Goal: Task Accomplishment & Management: Use online tool/utility

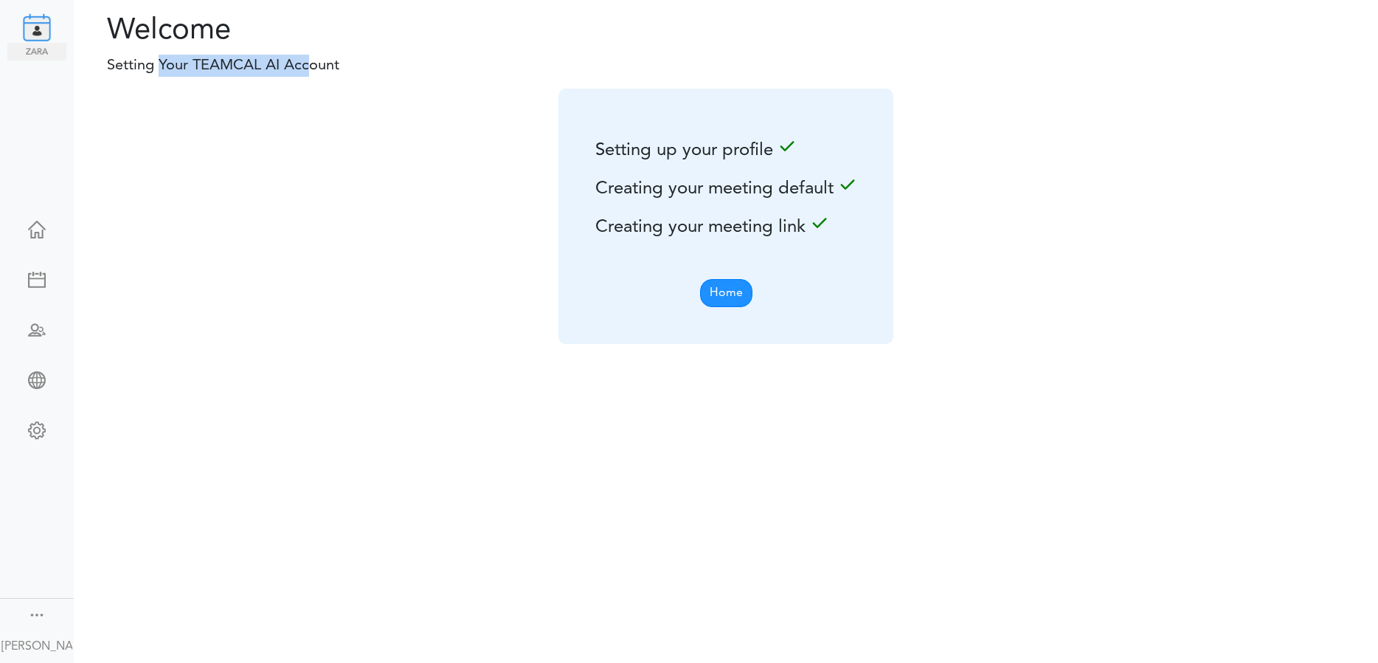
drag, startPoint x: 162, startPoint y: 68, endPoint x: 305, endPoint y: 73, distance: 143.2
click at [305, 73] on p "Setting Your TEAMCAL AI Account" at bounding box center [291, 66] width 412 height 22
click at [33, 22] on img at bounding box center [44, 24] width 44 height 35
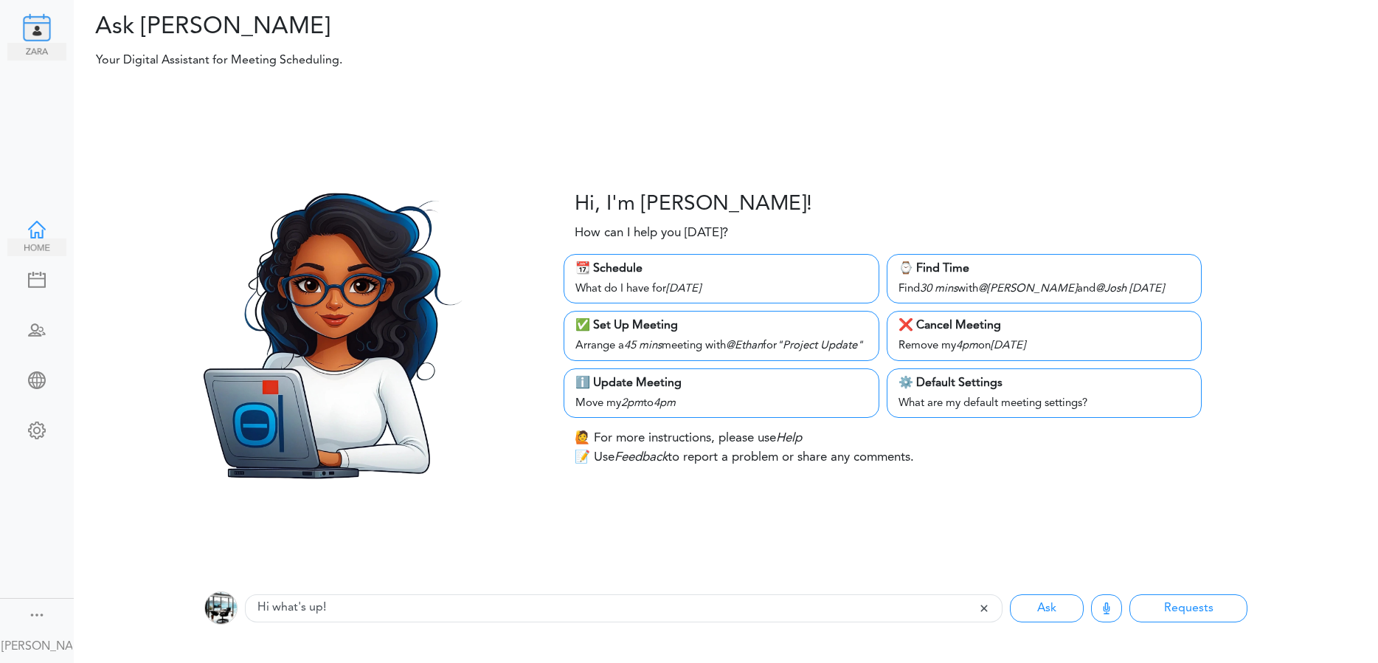
click at [21, 228] on div at bounding box center [36, 228] width 59 height 15
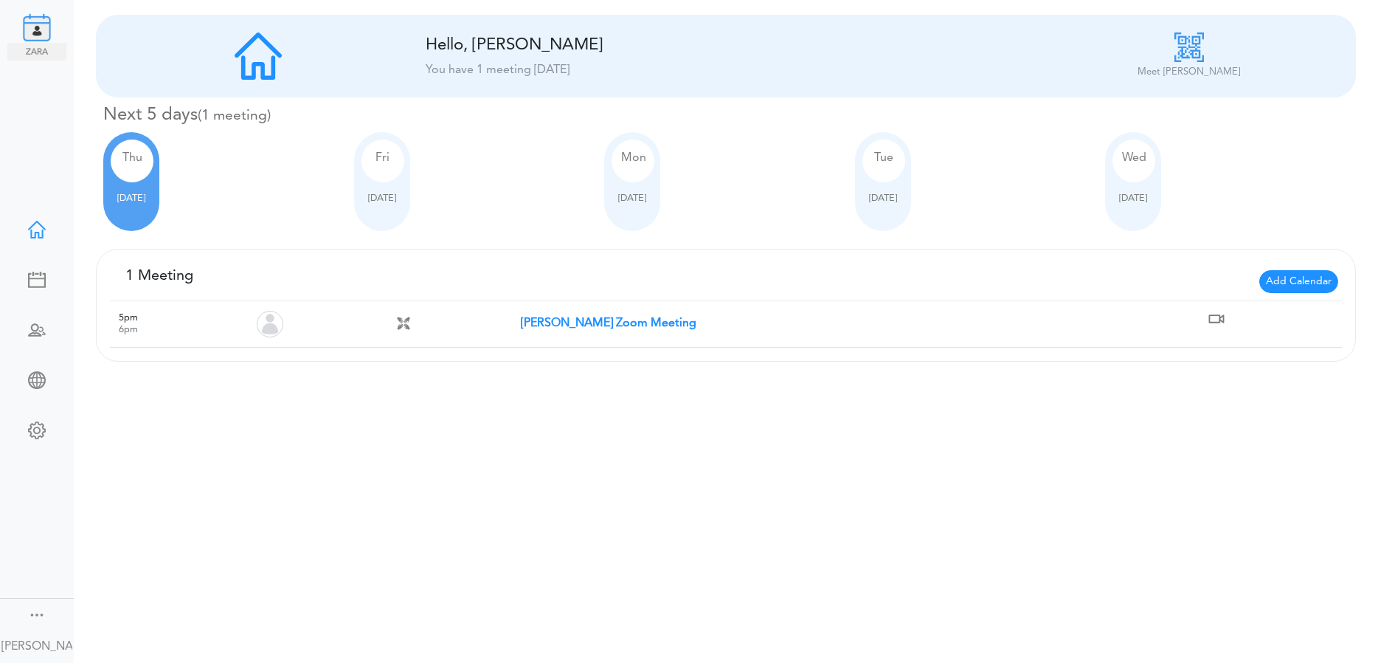
click at [1285, 277] on span "Add Calendar" at bounding box center [1298, 281] width 79 height 23
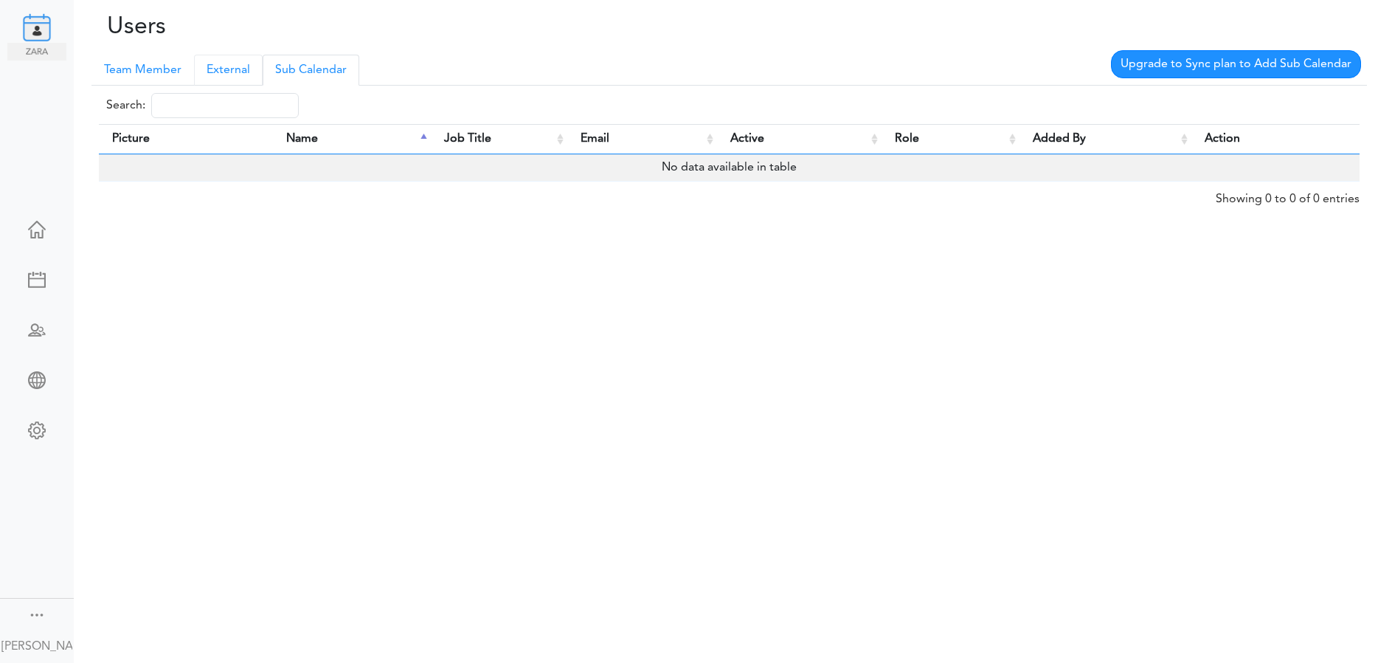
click at [232, 67] on link "External" at bounding box center [228, 70] width 69 height 31
click at [151, 72] on link "Team Member" at bounding box center [142, 70] width 103 height 31
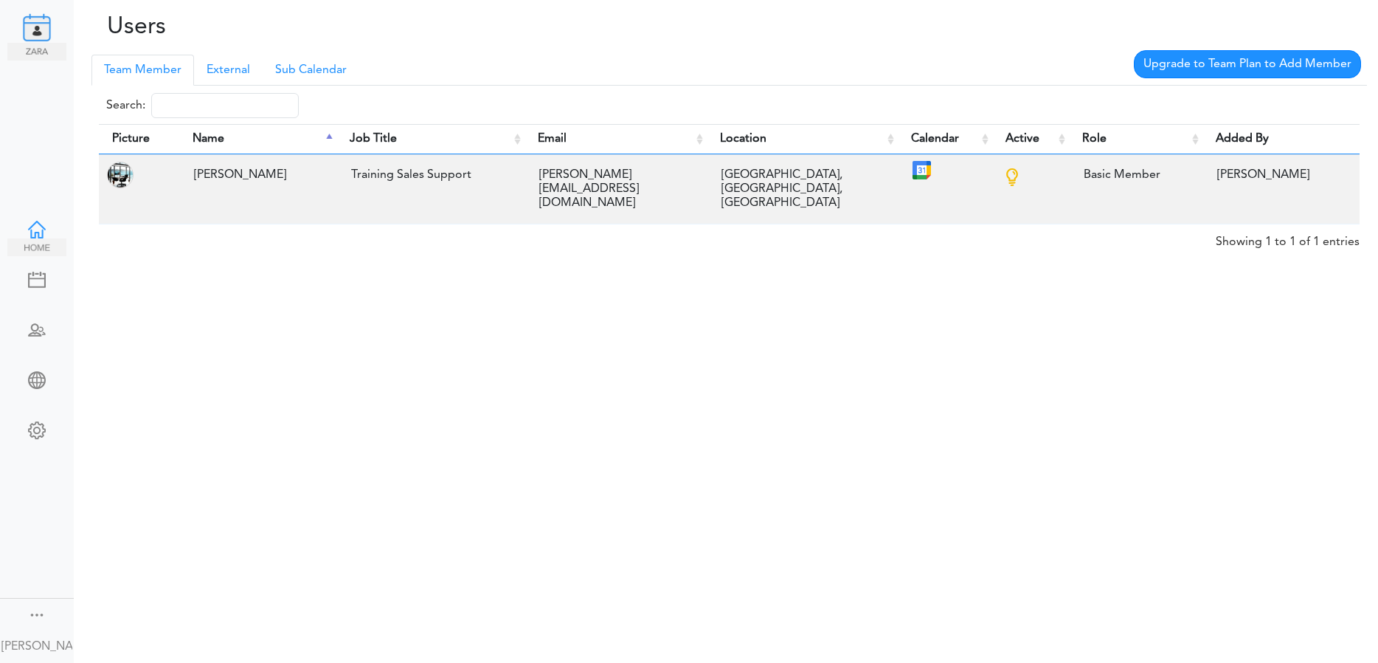
click at [34, 224] on div at bounding box center [36, 228] width 59 height 15
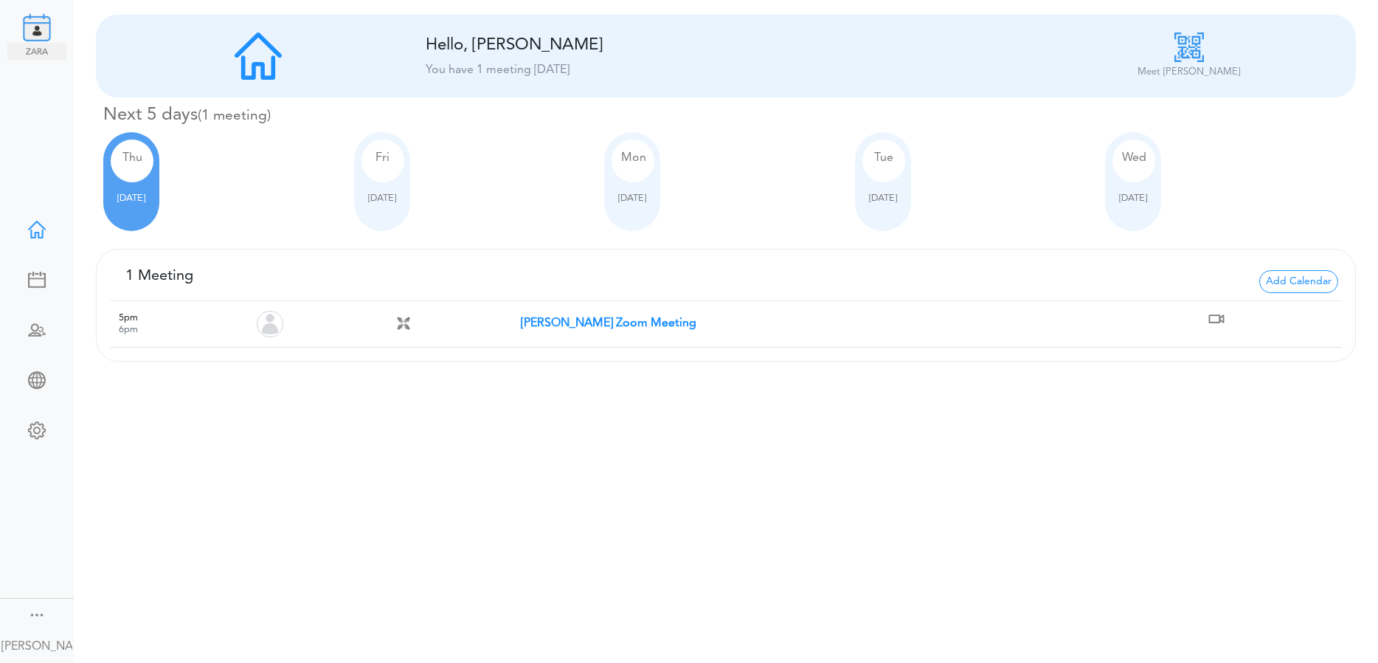
click at [1192, 50] on img at bounding box center [1190, 47] width 30 height 30
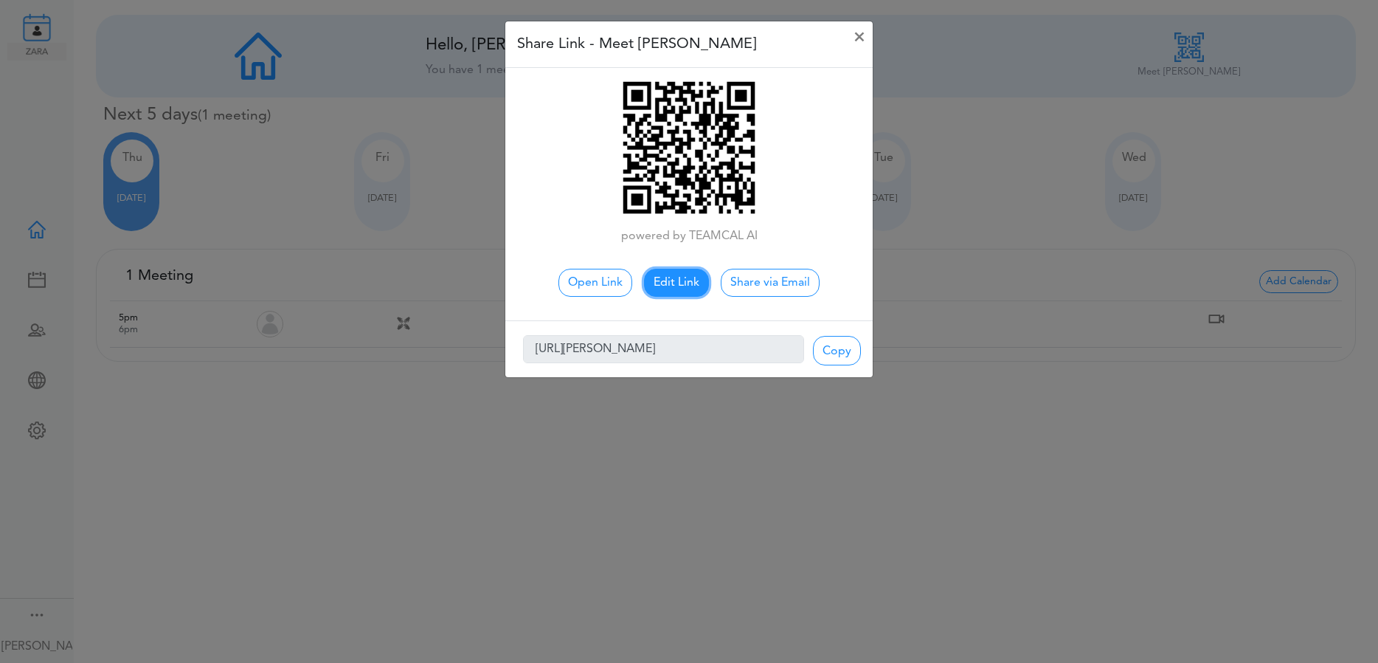
click at [685, 280] on button "Edit Link" at bounding box center [676, 283] width 65 height 28
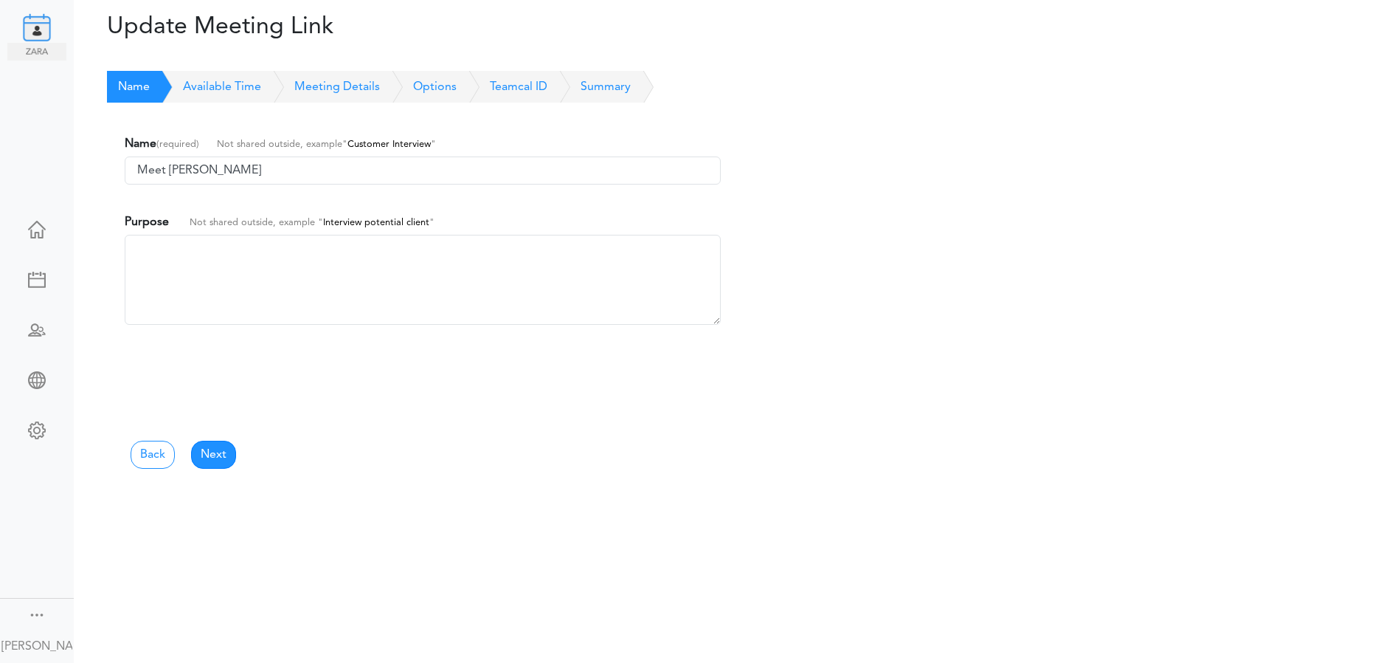
drag, startPoint x: 281, startPoint y: 170, endPoint x: 200, endPoint y: 175, distance: 81.3
click at [200, 175] on input "Meet [PERSON_NAME]" at bounding box center [423, 170] width 596 height 28
type input "Meet [PERSON_NAME][EMAIL_ADDRESS][DOMAIN_NAME]"
click at [217, 456] on link "Next" at bounding box center [213, 454] width 45 height 28
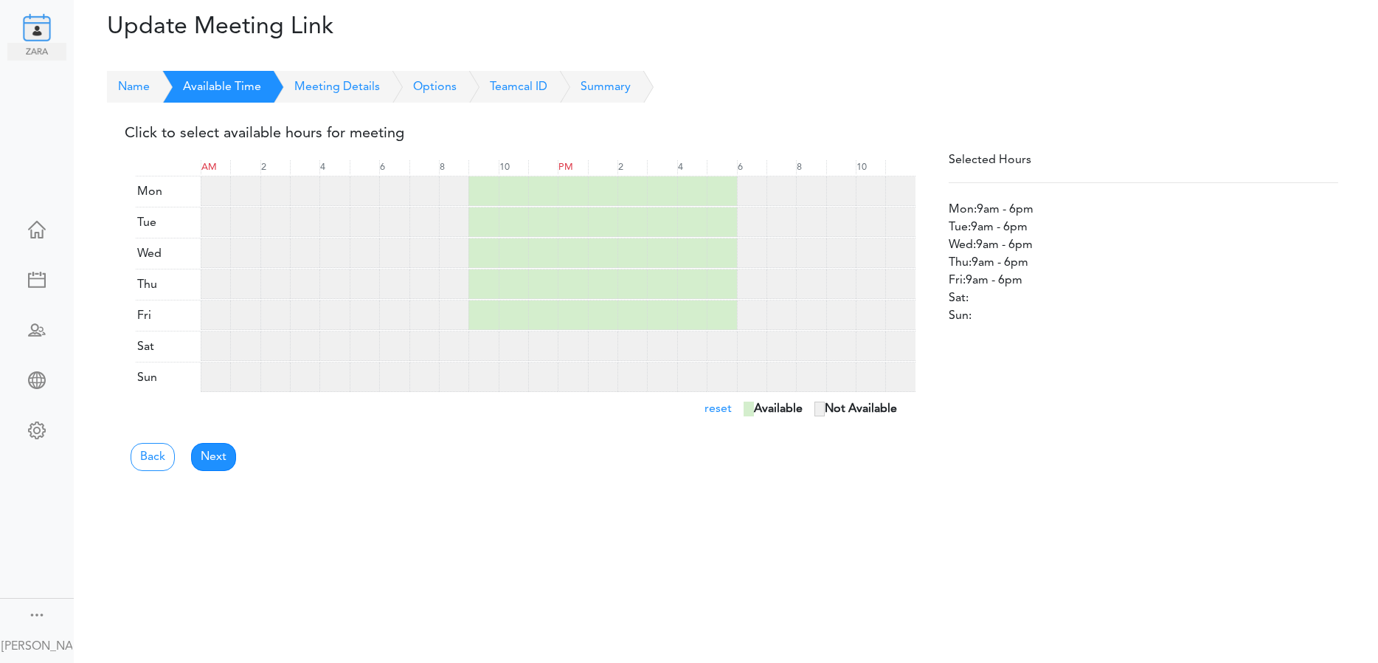
click at [718, 407] on span "reset" at bounding box center [718, 409] width 27 height 12
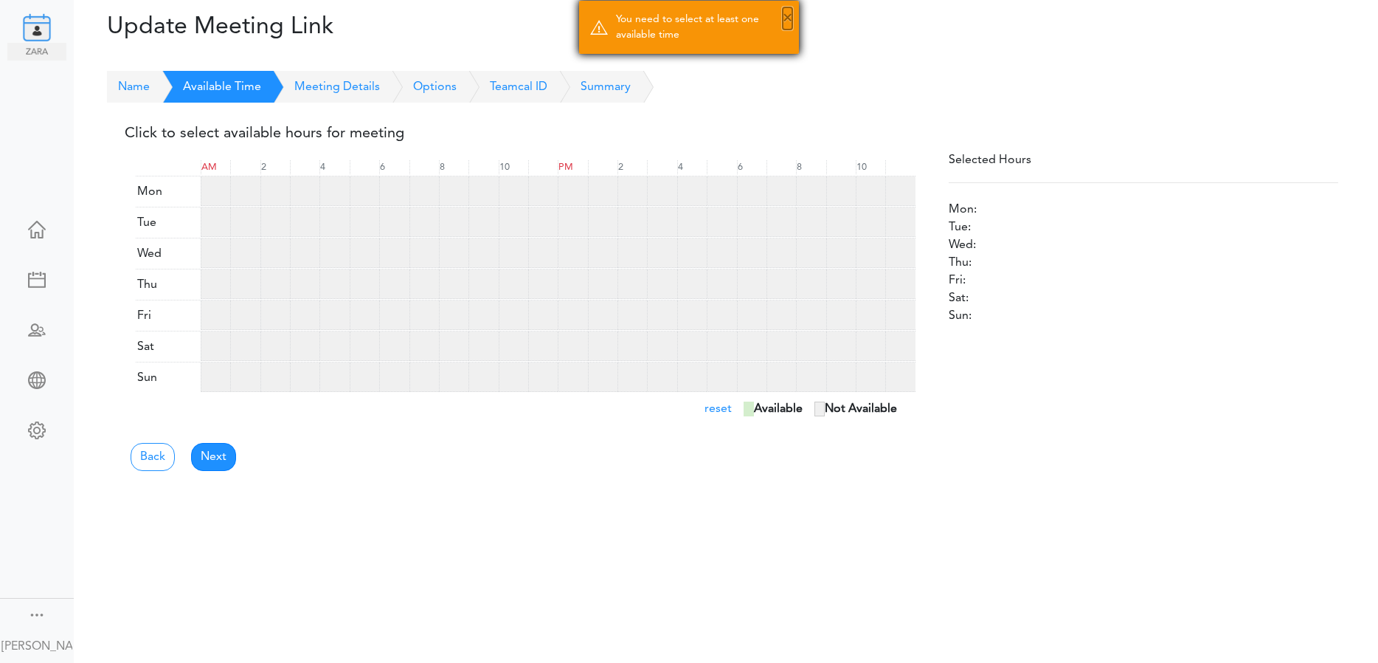
click at [784, 22] on button "×" at bounding box center [788, 18] width 10 height 22
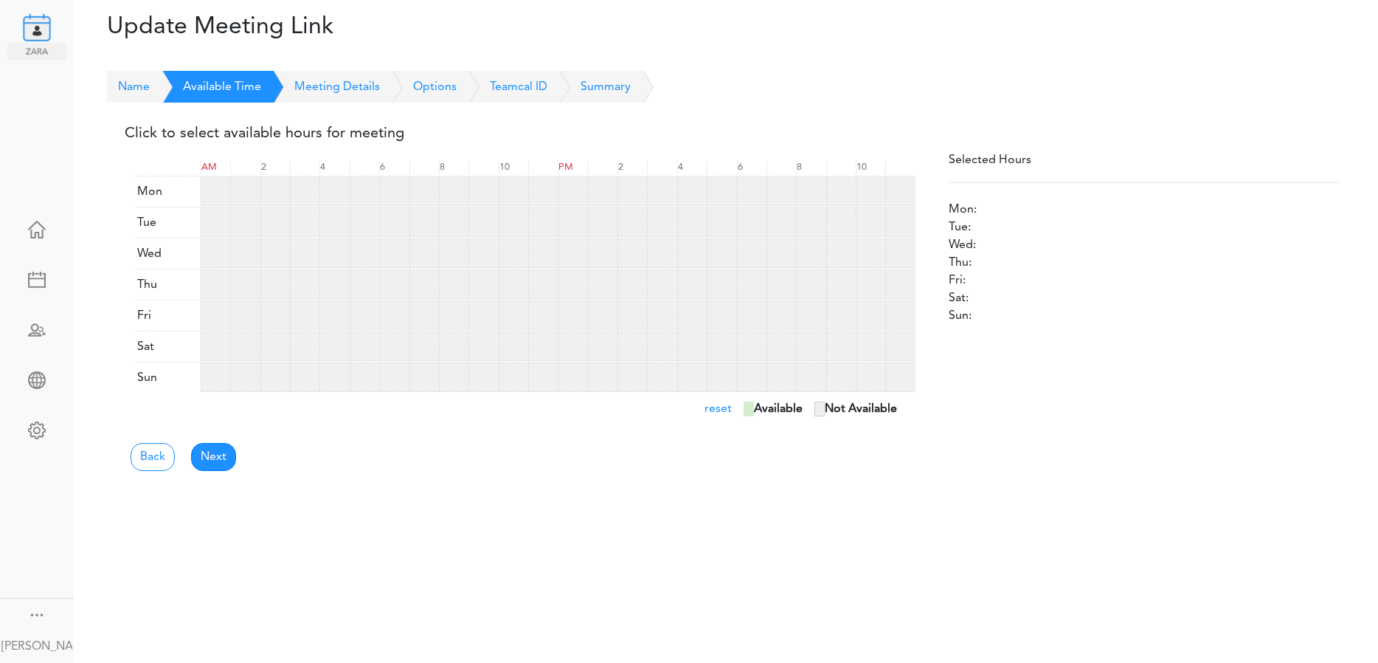
click at [1040, 152] on div "Selected Hours" at bounding box center [1144, 157] width 390 height 13
click at [1016, 159] on div "Selected Hours" at bounding box center [1144, 157] width 390 height 13
click at [446, 180] on div at bounding box center [454, 191] width 30 height 30
click at [759, 192] on div at bounding box center [752, 191] width 30 height 30
click at [445, 218] on div at bounding box center [454, 222] width 30 height 30
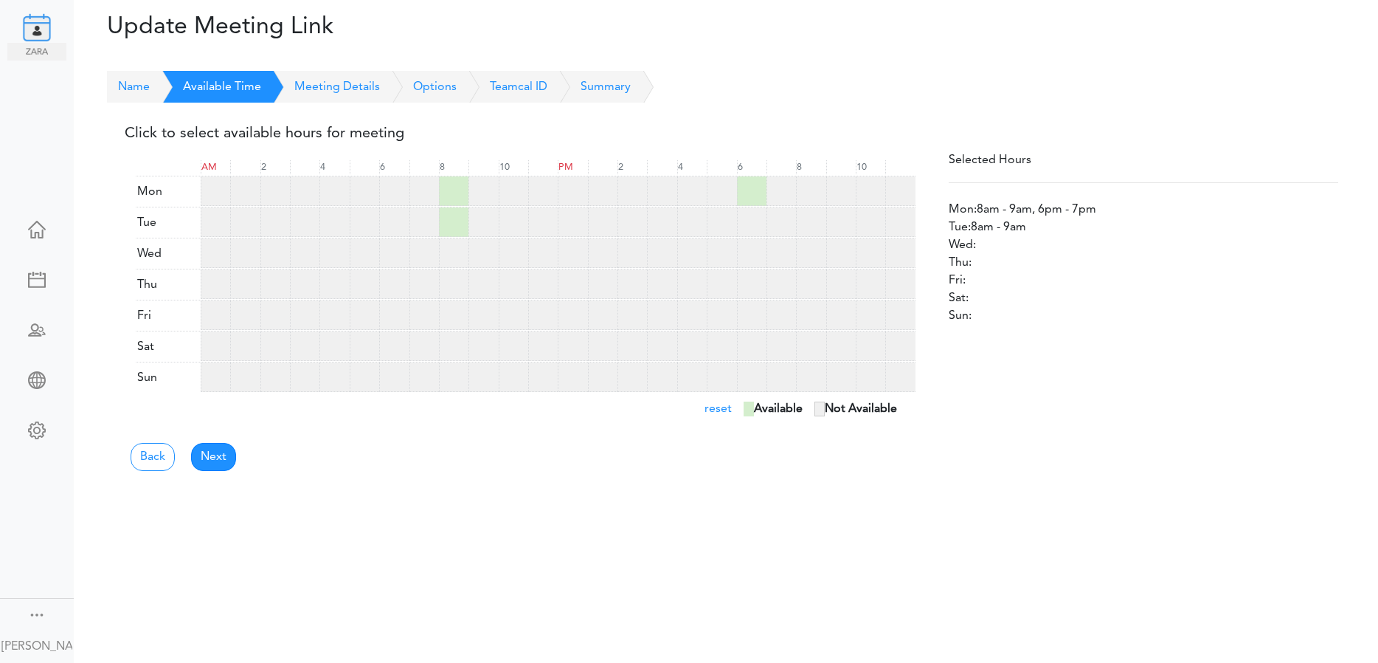
click at [750, 218] on div at bounding box center [752, 222] width 30 height 30
drag, startPoint x: 465, startPoint y: 228, endPoint x: 453, endPoint y: 314, distance: 86.4
click at [453, 323] on div "AM 2 4 6 8 10 PM 2 4 6 8 10" at bounding box center [526, 282] width 802 height 269
click at [454, 255] on div at bounding box center [454, 253] width 30 height 30
click at [454, 275] on div at bounding box center [454, 284] width 30 height 30
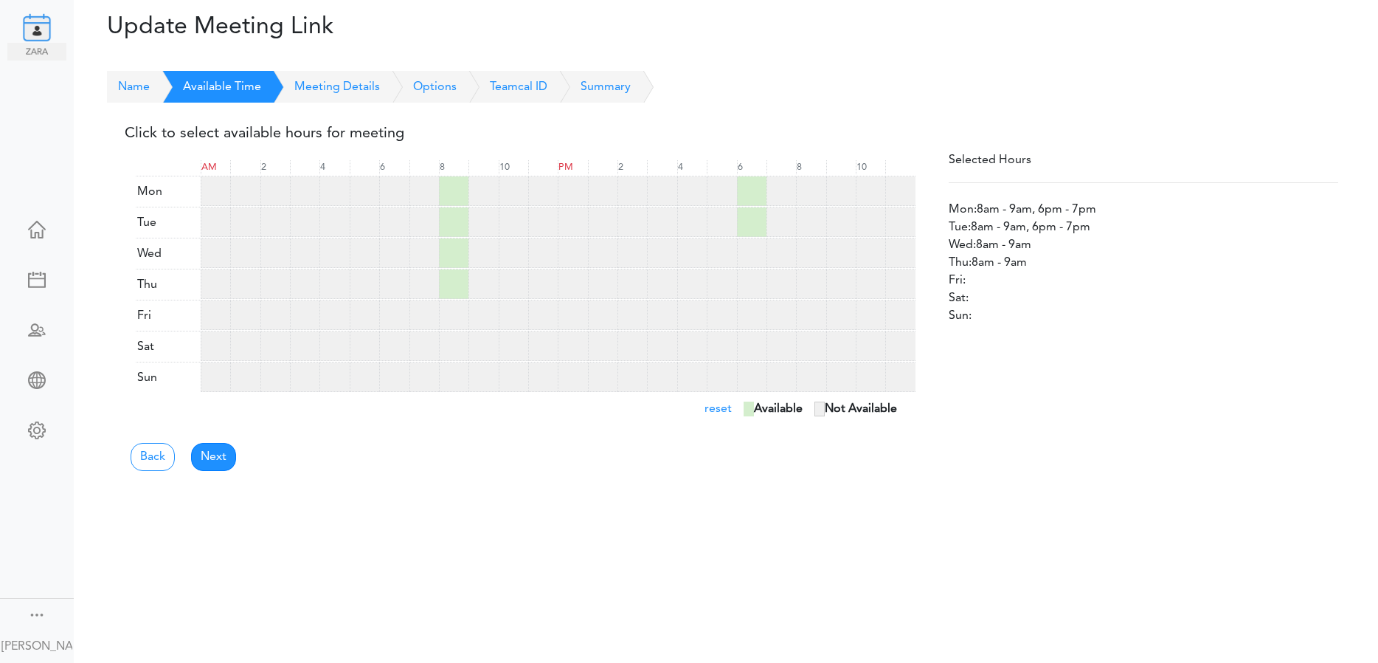
click at [452, 306] on div at bounding box center [454, 315] width 30 height 30
click at [446, 339] on div at bounding box center [454, 346] width 30 height 30
drag, startPoint x: 448, startPoint y: 346, endPoint x: 476, endPoint y: 332, distance: 31.3
click at [449, 345] on div at bounding box center [454, 346] width 30 height 30
click at [749, 247] on div at bounding box center [752, 253] width 30 height 30
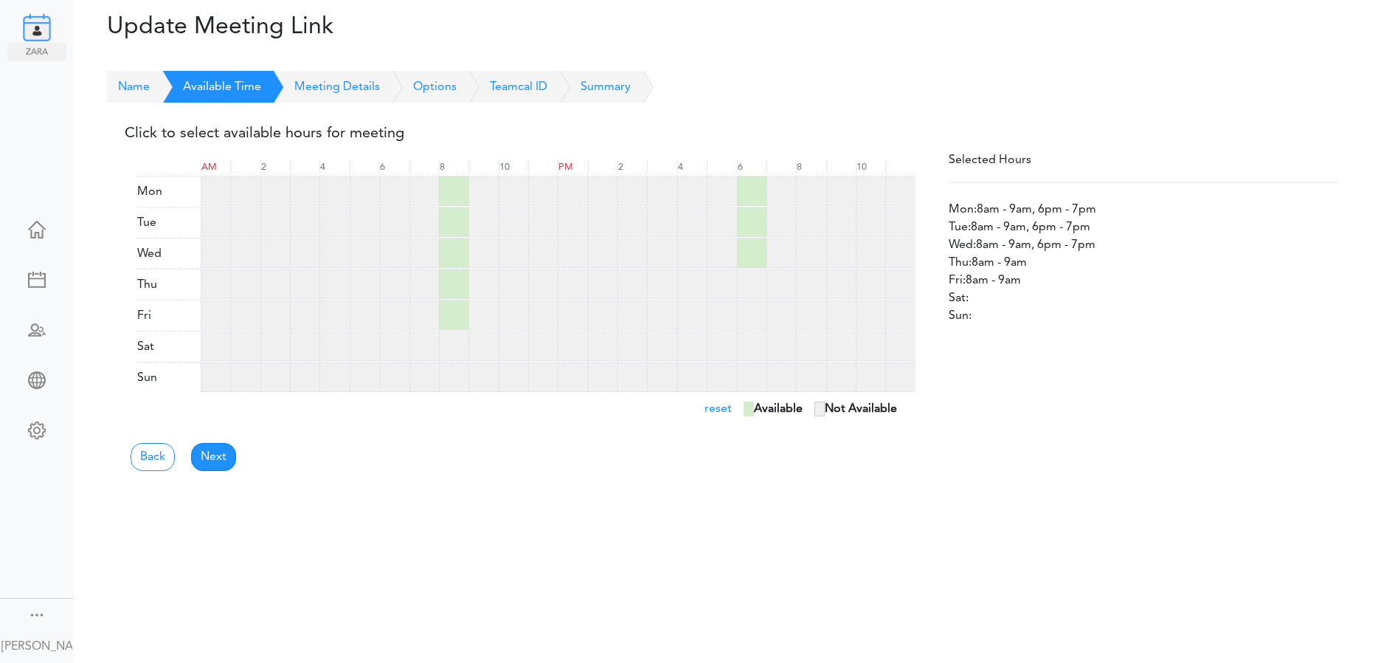
click at [751, 278] on div at bounding box center [752, 284] width 30 height 30
drag, startPoint x: 755, startPoint y: 315, endPoint x: 752, endPoint y: 327, distance: 12.2
click at [754, 317] on div at bounding box center [752, 315] width 30 height 30
click at [221, 459] on link "Next" at bounding box center [213, 457] width 45 height 28
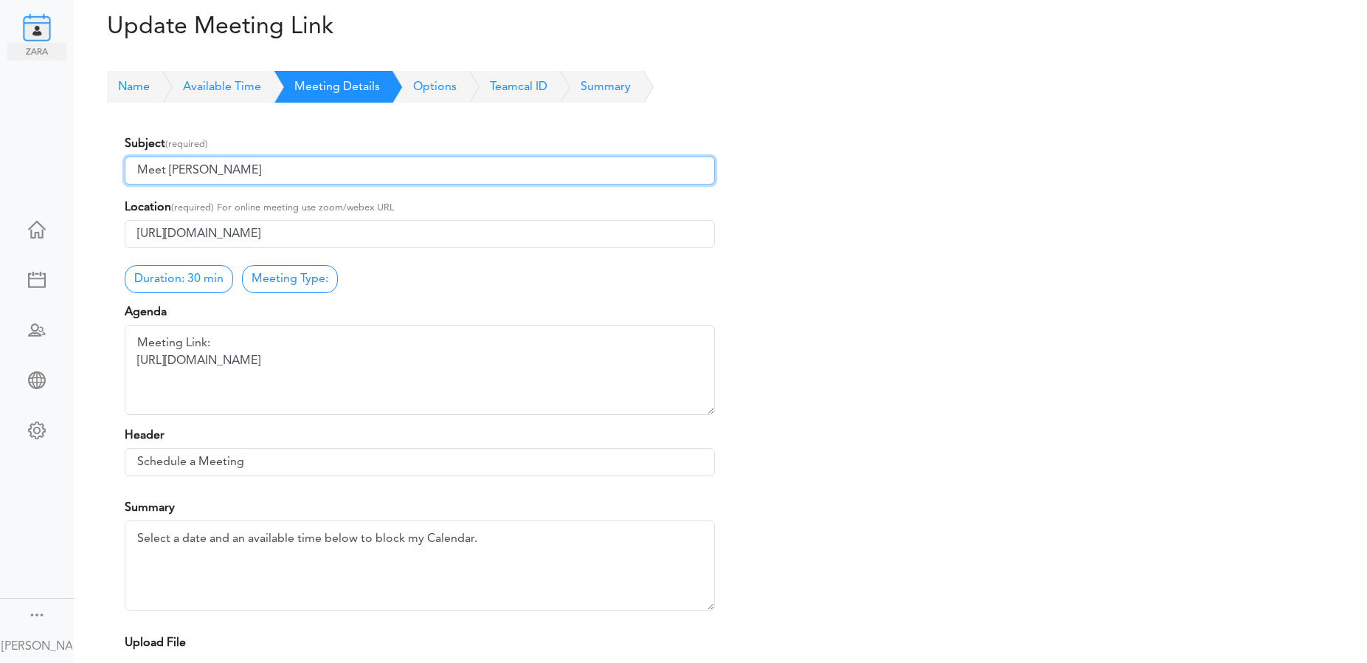
drag, startPoint x: 280, startPoint y: 168, endPoint x: 199, endPoint y: 170, distance: 80.4
click at [199, 170] on input "Meet [PERSON_NAME]" at bounding box center [420, 170] width 590 height 28
type input "Meet [PERSON_NAME][EMAIL_ADDRESS][DOMAIN_NAME]"
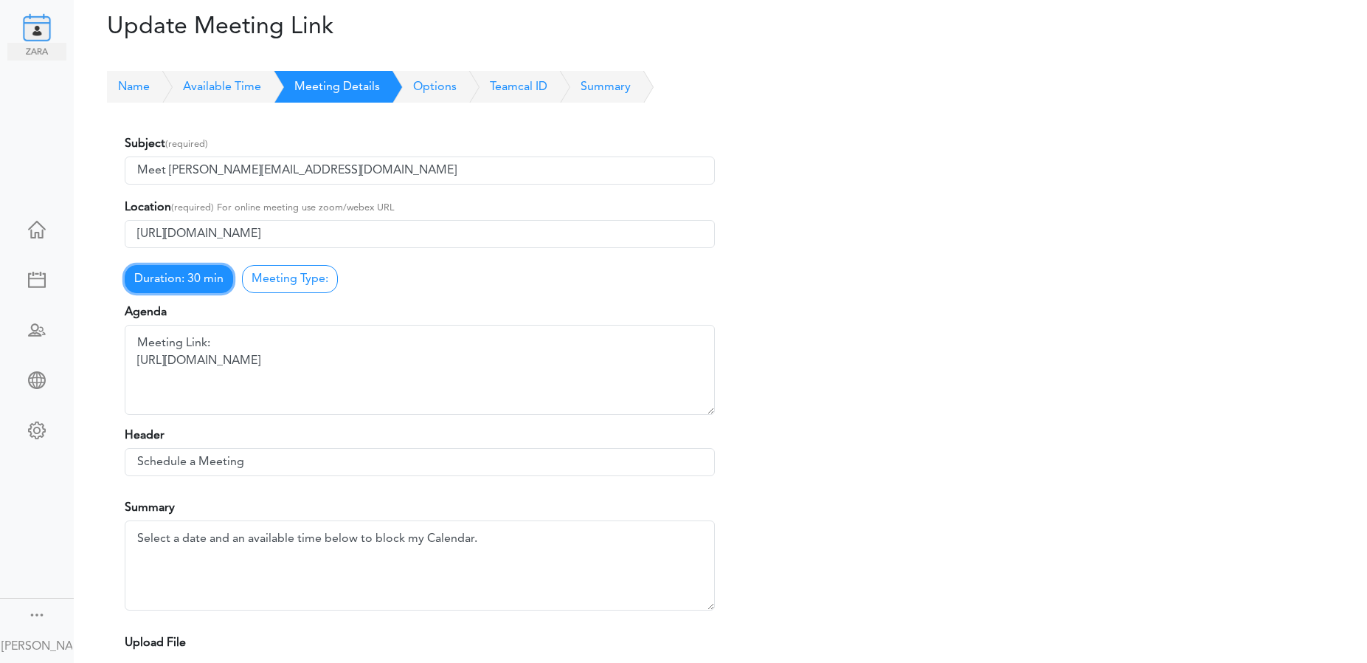
click at [214, 285] on link "Duration: 30 min" at bounding box center [179, 279] width 108 height 28
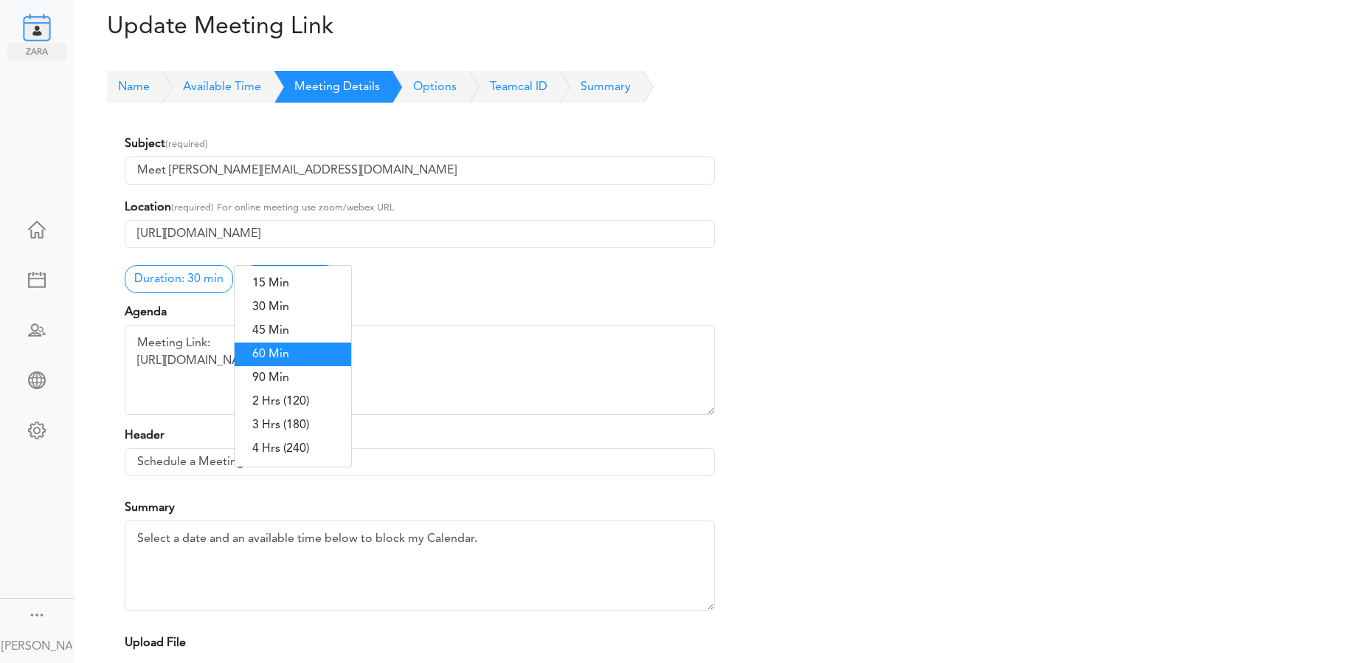
click at [272, 353] on link "60 Min" at bounding box center [293, 354] width 117 height 24
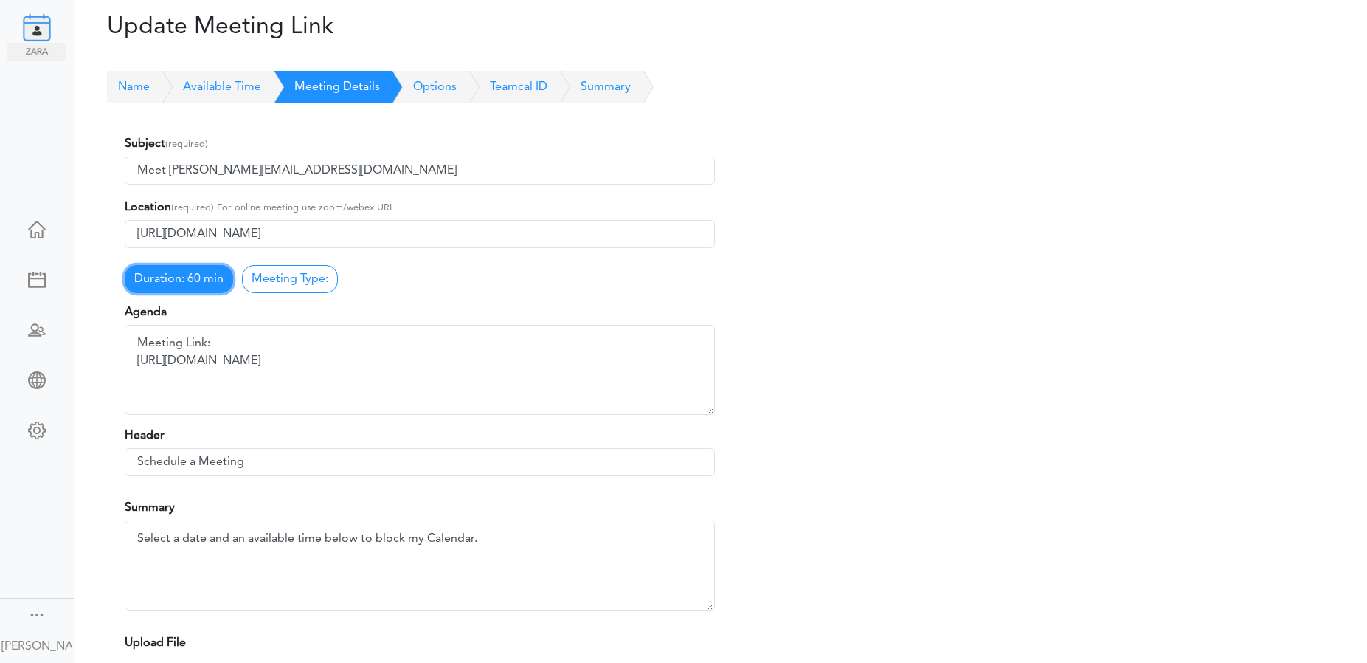
click at [195, 283] on link "Duration: 60 min" at bounding box center [179, 279] width 108 height 28
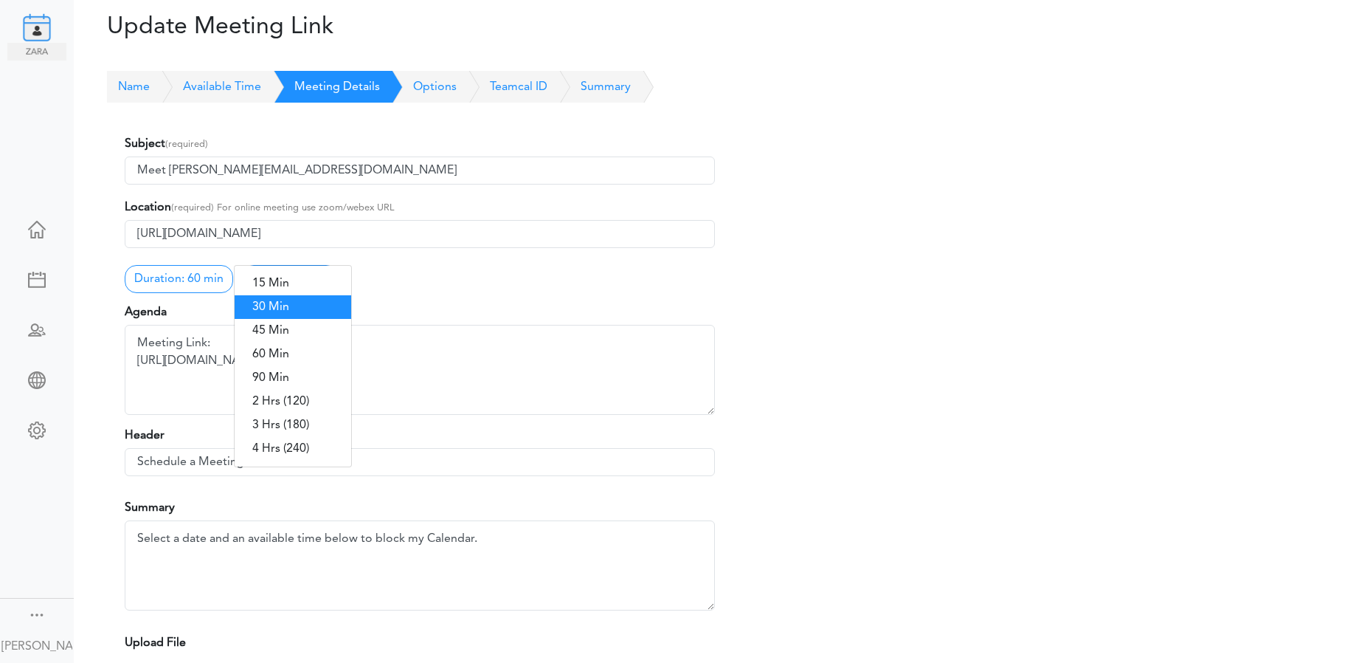
click at [279, 311] on link "30 Min" at bounding box center [293, 307] width 117 height 24
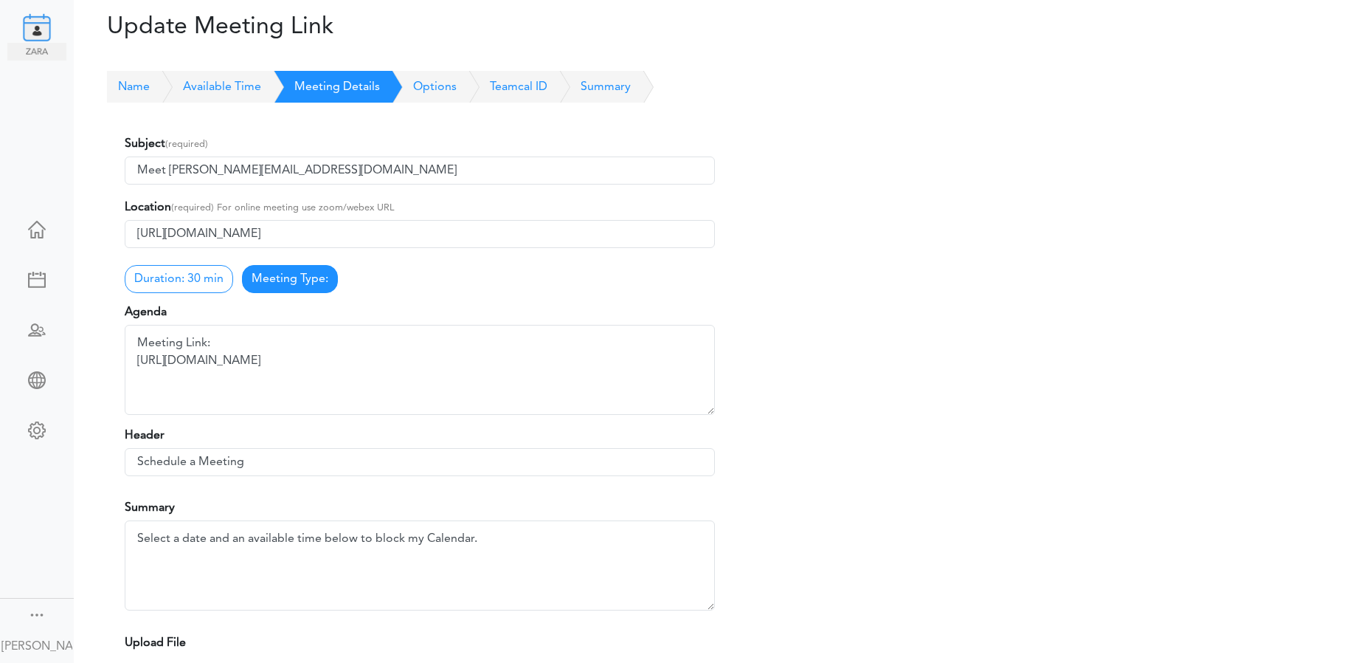
click at [281, 285] on link "Meeting Type:" at bounding box center [290, 279] width 96 height 28
click at [280, 306] on div "Agenda Meeting Link: [URL][DOMAIN_NAME]" at bounding box center [420, 358] width 590 height 111
drag, startPoint x: 350, startPoint y: 364, endPoint x: 122, endPoint y: 357, distance: 227.3
click at [122, 357] on div "Subject (required) Meet [PERSON_NAME][EMAIL_ADDRESS][DOMAIN_NAME] Location (req…" at bounding box center [420, 474] width 612 height 708
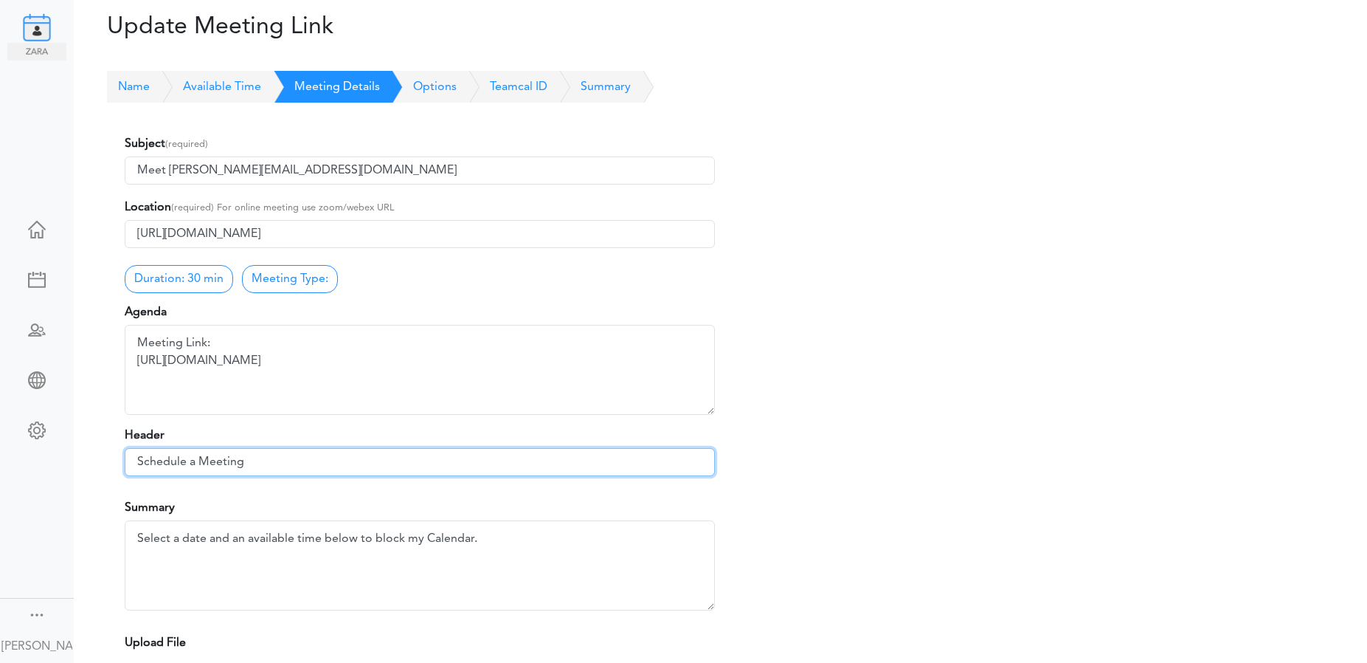
drag, startPoint x: 270, startPoint y: 462, endPoint x: 131, endPoint y: 460, distance: 138.7
click at [131, 460] on input "Schedule a Meeting" at bounding box center [420, 462] width 590 height 28
type input "B"
type input "b"
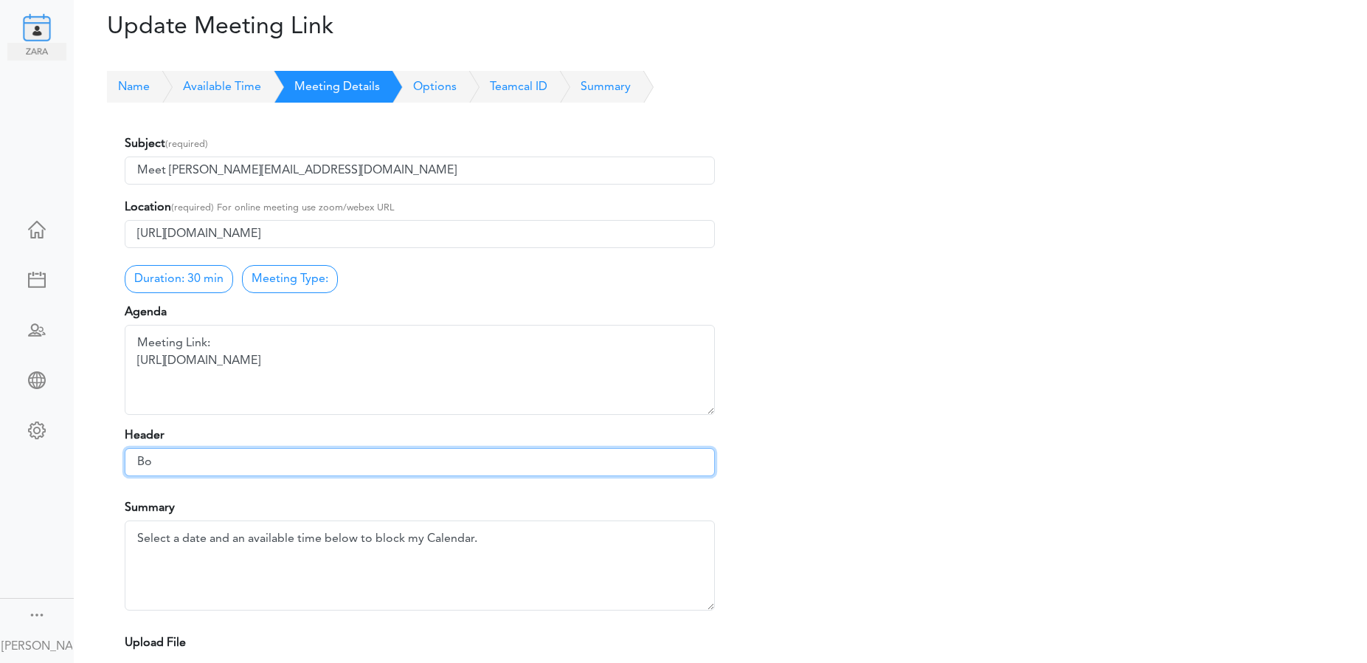
type input "B"
type input "Q"
click at [250, 462] on input "Getting started demo, Q&A, Product Training." at bounding box center [420, 462] width 590 height 28
drag, startPoint x: 250, startPoint y: 462, endPoint x: 136, endPoint y: 462, distance: 113.6
click at [136, 462] on input "Getting started demo, Q&A, Product Training." at bounding box center [420, 462] width 590 height 28
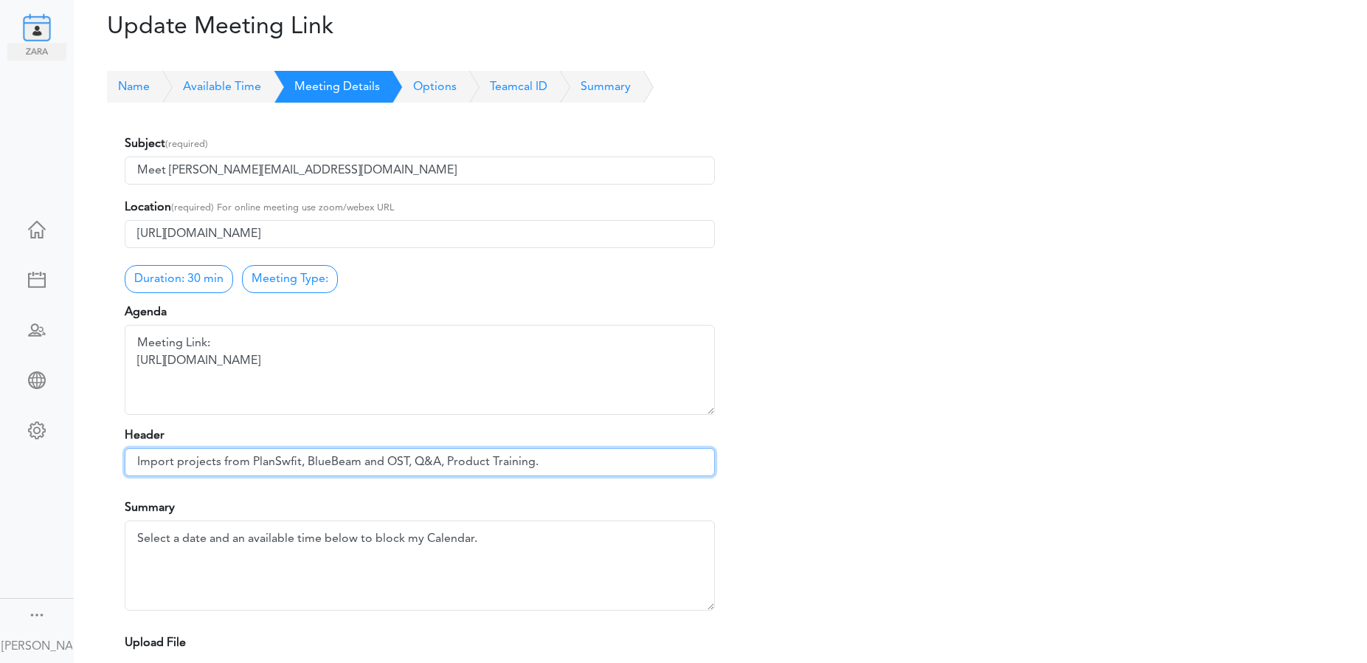
click at [415, 461] on input "Import projects from PlanSwfit, BlueBeam and OST, Q&A, Product Training." at bounding box center [420, 462] width 590 height 28
drag, startPoint x: 408, startPoint y: 461, endPoint x: 130, endPoint y: 446, distance: 278.5
click at [130, 446] on div "Header Import projects from PlanSwfit, BlueBeam and OST, Q&A, Product Training." at bounding box center [420, 456] width 590 height 60
click at [601, 457] on input "Import projects from PlanSwfit, BlueBeam and OST, Q&A, Product Training." at bounding box center [420, 462] width 590 height 28
paste input "Import projects from PlanSwfit, BlueBeam and OST"
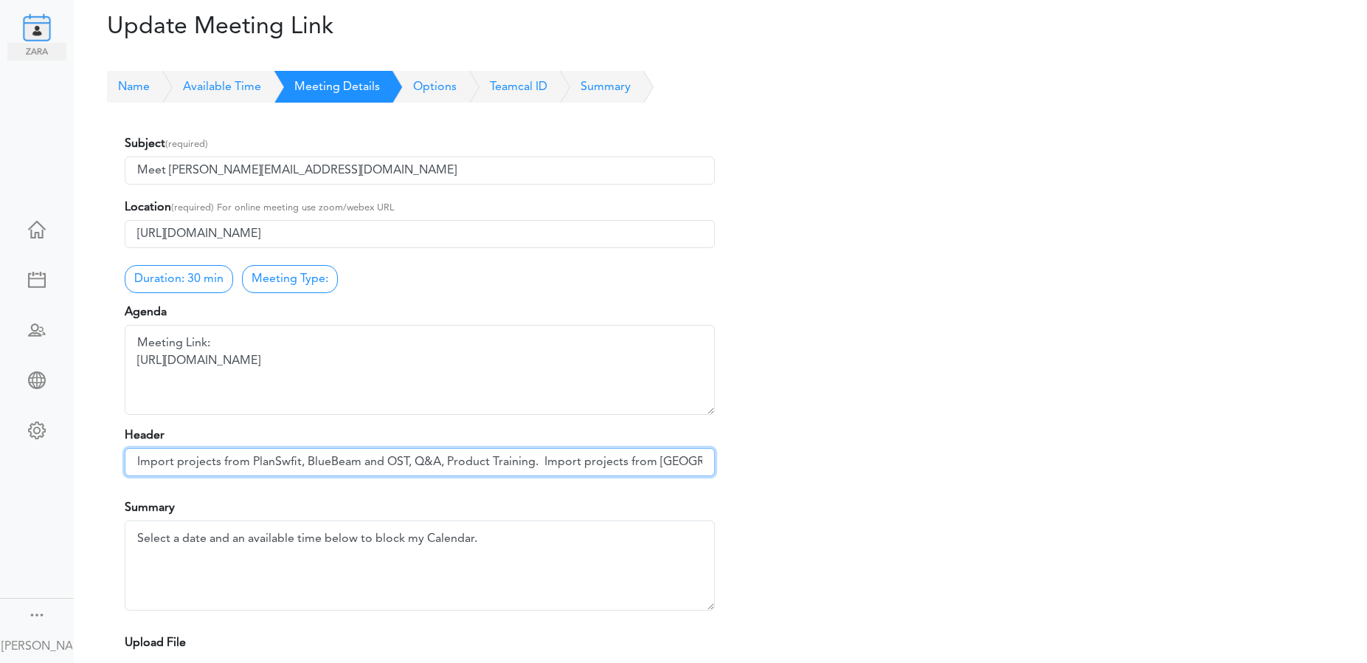
drag, startPoint x: 300, startPoint y: 459, endPoint x: 128, endPoint y: 460, distance: 171.9
click at [128, 460] on input "Import projects from PlanSwfit, BlueBeam and OST, Q&A, Product Training. Import…" at bounding box center [420, 462] width 590 height 28
click at [336, 460] on input "Quick Demos, Q&A, Product Training. Import projects from [GEOGRAPHIC_DATA], Blu…" at bounding box center [420, 462] width 590 height 28
drag, startPoint x: 415, startPoint y: 461, endPoint x: 117, endPoint y: 451, distance: 297.5
click at [117, 451] on div "Subject (required) Meet [PERSON_NAME][EMAIL_ADDRESS][DOMAIN_NAME] Location (req…" at bounding box center [420, 474] width 612 height 709
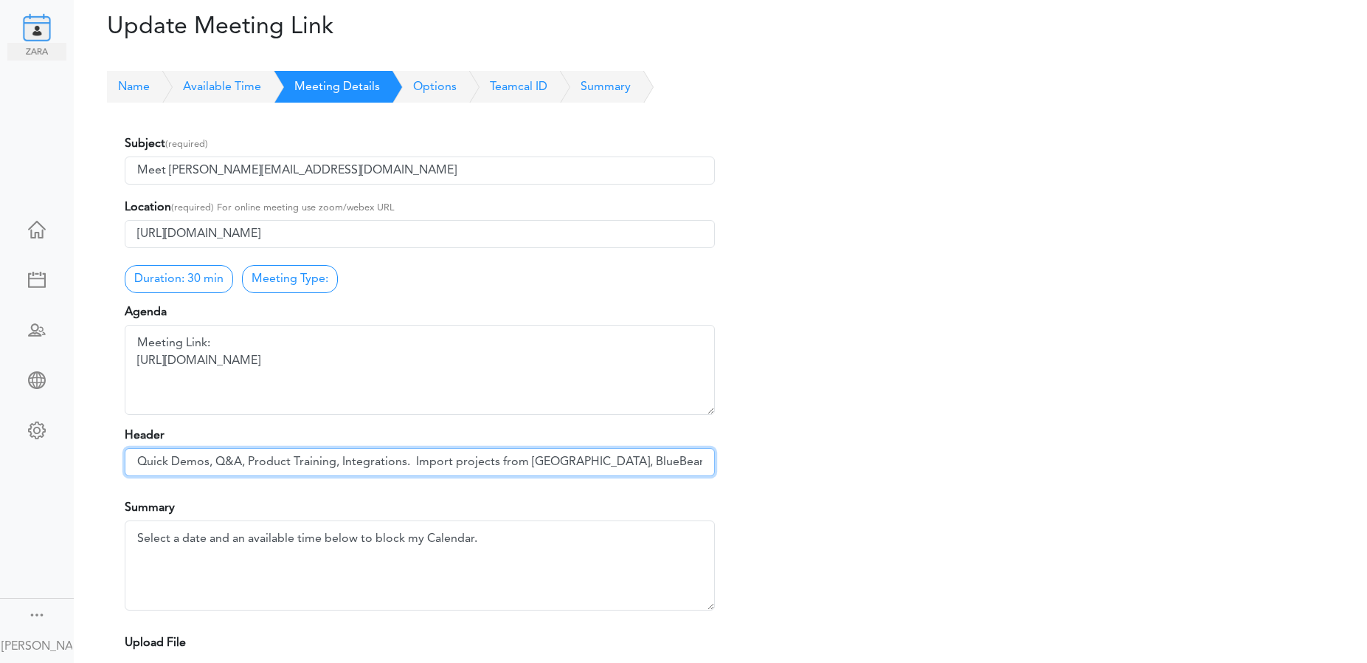
click at [140, 462] on input "Quick Demos, Q&A, Product Training, Integrations. Import projects from [GEOGRAP…" at bounding box center [420, 462] width 590 height 28
drag, startPoint x: 614, startPoint y: 462, endPoint x: 716, endPoint y: 465, distance: 102.6
click at [716, 465] on div "Subject (required) Meet [PERSON_NAME][EMAIL_ADDRESS][DOMAIN_NAME] Location (req…" at bounding box center [420, 474] width 612 height 709
click at [707, 469] on input "Tour of the zzTakeoff Platform. Quick Demos, Q&A, Product Training, Integration…" at bounding box center [420, 462] width 590 height 28
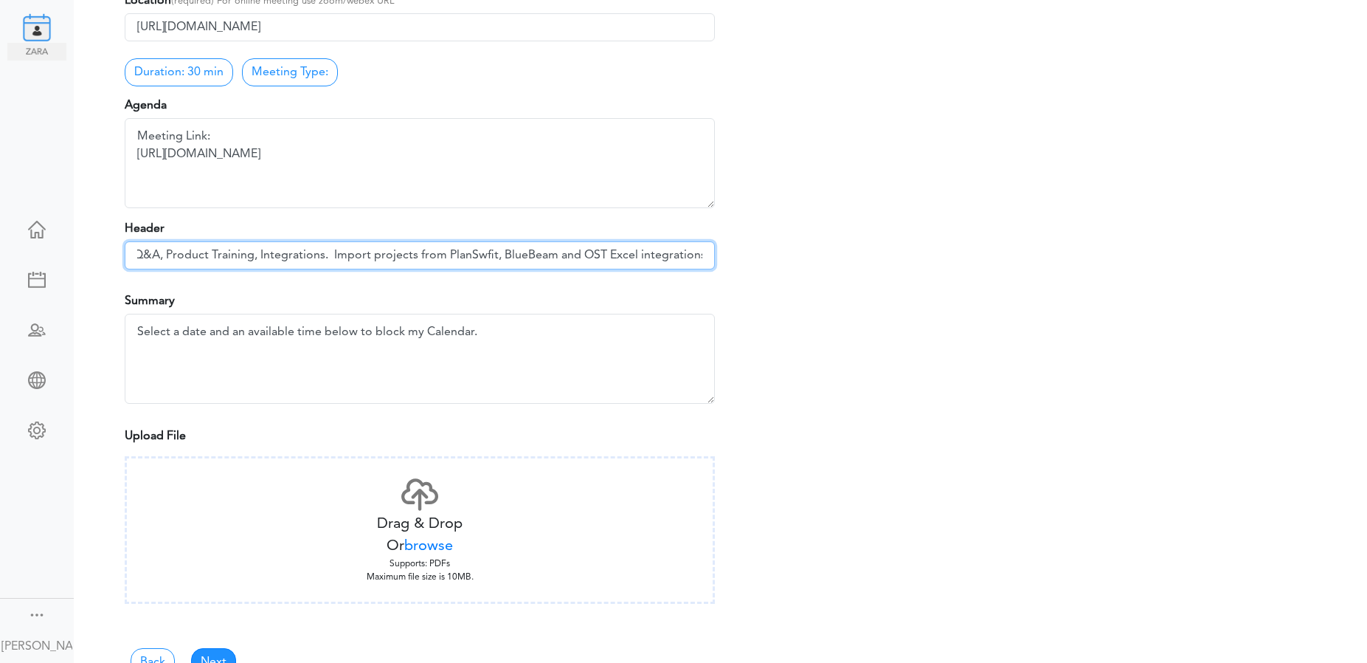
scroll to position [221, 0]
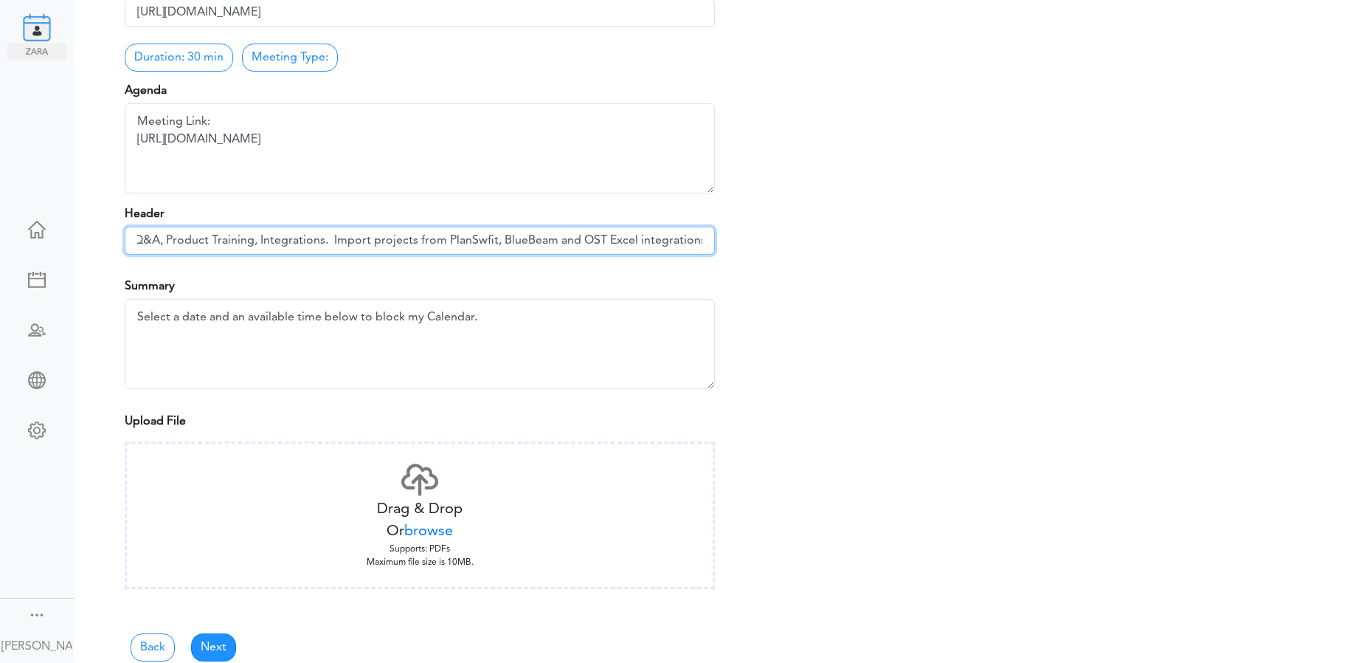
type input "Tour of the zzTakeoff Platform. Quick Demos, Q&A, Product Training, Integration…"
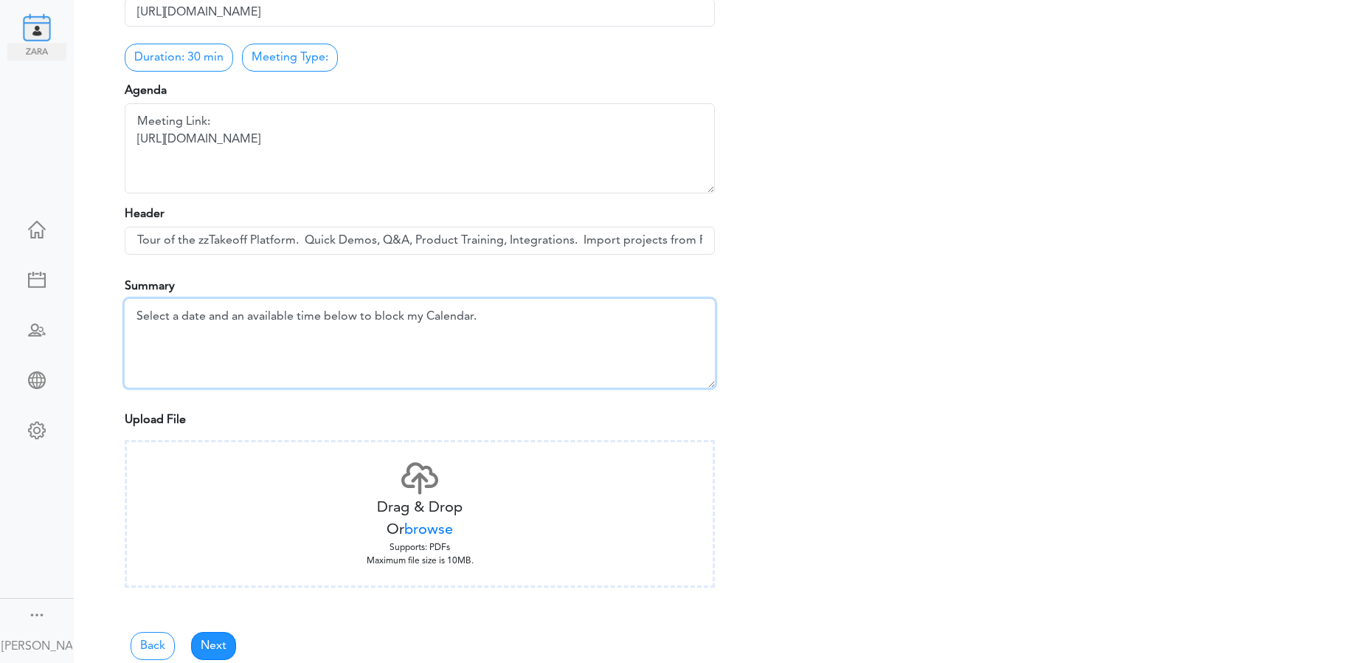
drag, startPoint x: 488, startPoint y: 319, endPoint x: 136, endPoint y: 308, distance: 352.8
click at [136, 308] on textarea "Select a date and an available time below to block my Calendar." at bounding box center [420, 343] width 590 height 89
click at [203, 344] on textarea "Select a date and an available time below to block my Calendar." at bounding box center [420, 343] width 590 height 89
drag, startPoint x: 481, startPoint y: 314, endPoint x: 237, endPoint y: 316, distance: 244.2
click at [237, 316] on textarea "Select a date and an available time below to block my Calendar." at bounding box center [420, 343] width 590 height 89
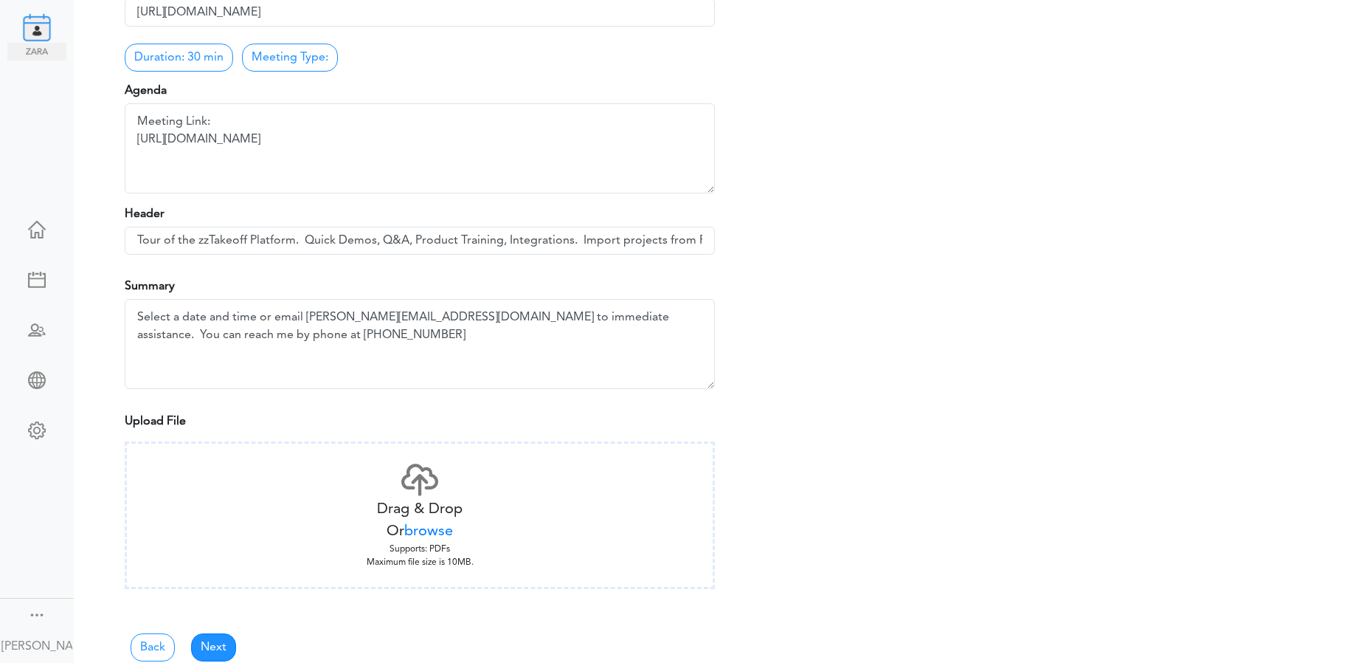
click at [423, 532] on span "browse" at bounding box center [428, 531] width 49 height 15
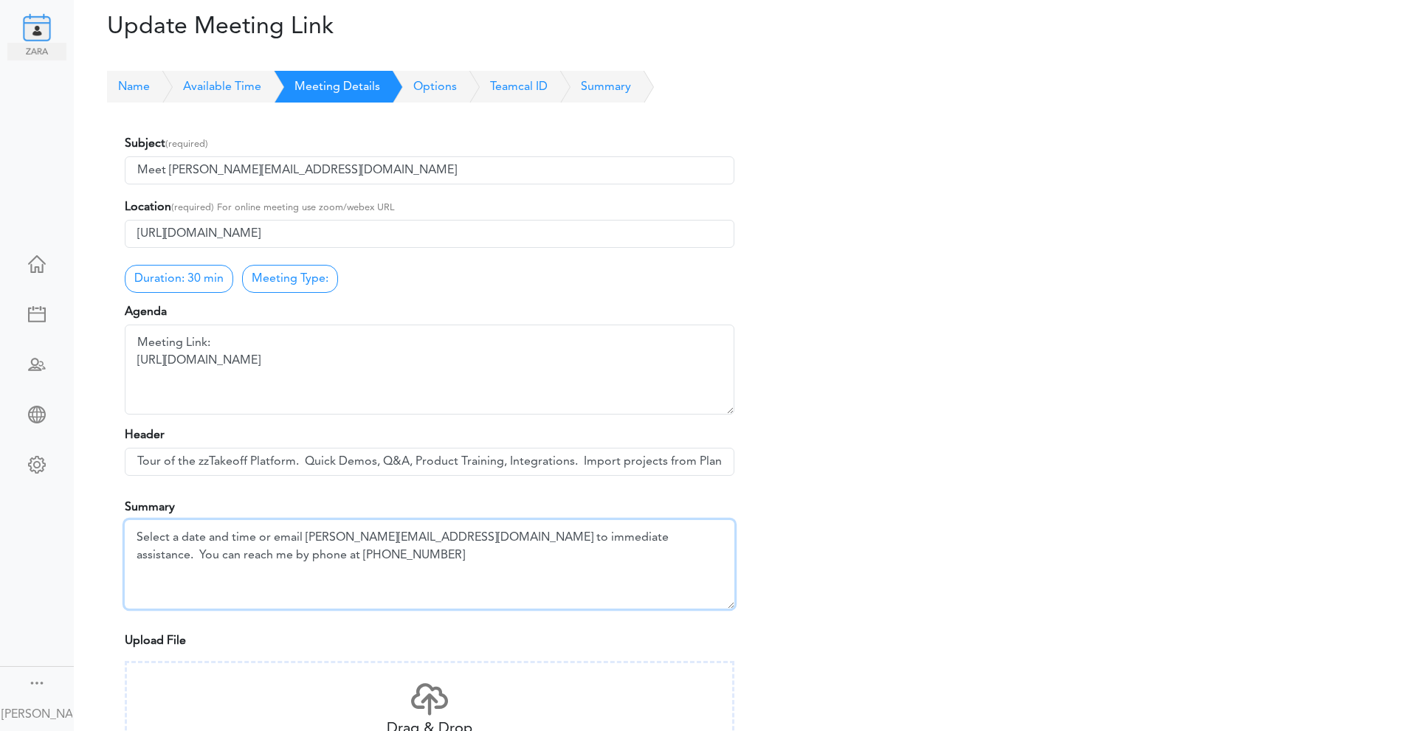
drag, startPoint x: 224, startPoint y: 557, endPoint x: 65, endPoint y: 547, distance: 159.7
click at [66, 547] on body "Ask [PERSON_NAME] Dashboard Teams" at bounding box center [703, 365] width 1406 height 731
click at [248, 559] on textarea "Select a date and an available time below to block my Calendar." at bounding box center [429, 564] width 609 height 89
drag, startPoint x: 231, startPoint y: 536, endPoint x: 260, endPoint y: 536, distance: 29.5
click at [232, 536] on textarea "Select a date and an available time below to block my Calendar." at bounding box center [429, 564] width 609 height 89
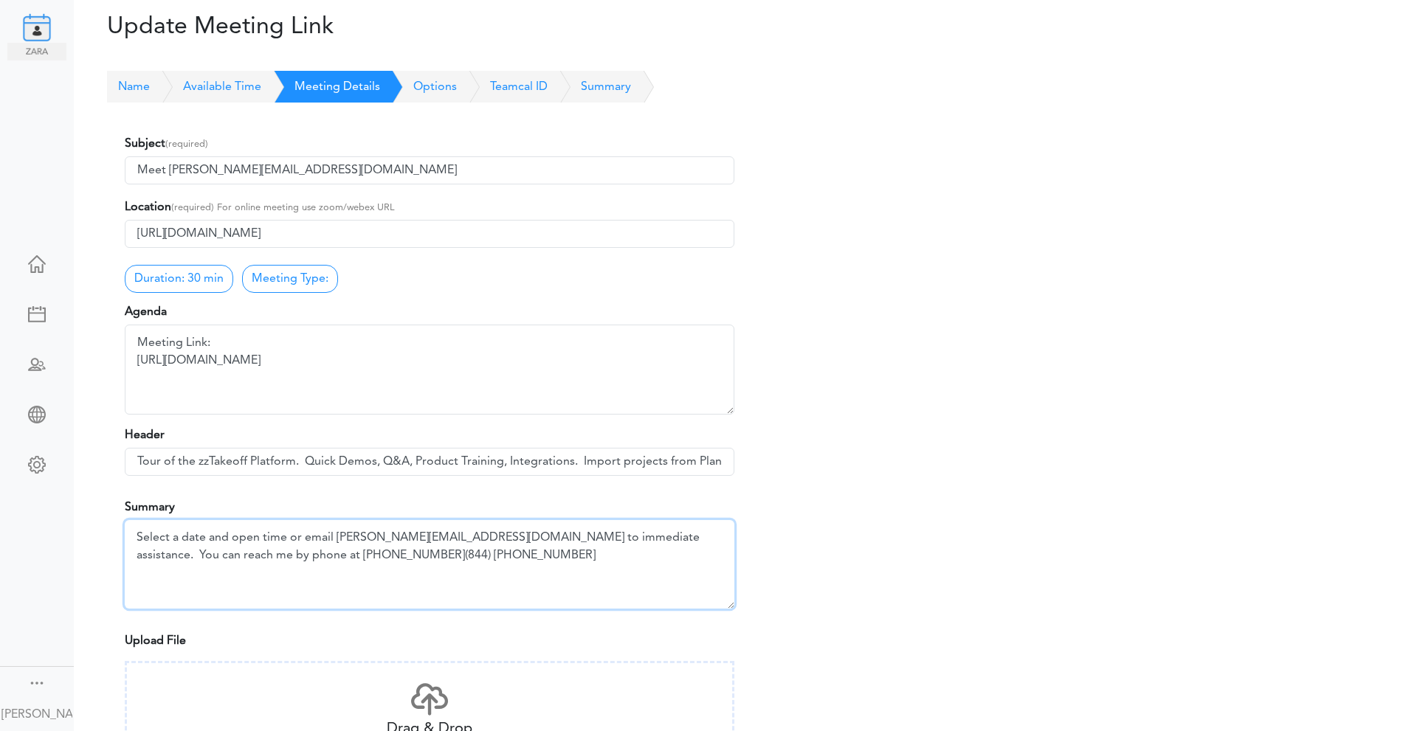
click at [288, 534] on textarea "Select a date and an available time below to block my Calendar." at bounding box center [429, 564] width 609 height 89
drag, startPoint x: 357, startPoint y: 553, endPoint x: 294, endPoint y: 539, distance: 65.1
click at [294, 539] on textarea "Select a date and an available time below to block my Calendar." at bounding box center [429, 564] width 609 height 89
type textarea "Select a date and open time or email [PERSON_NAME][EMAIL_ADDRESS][DOMAIN_NAME] …"
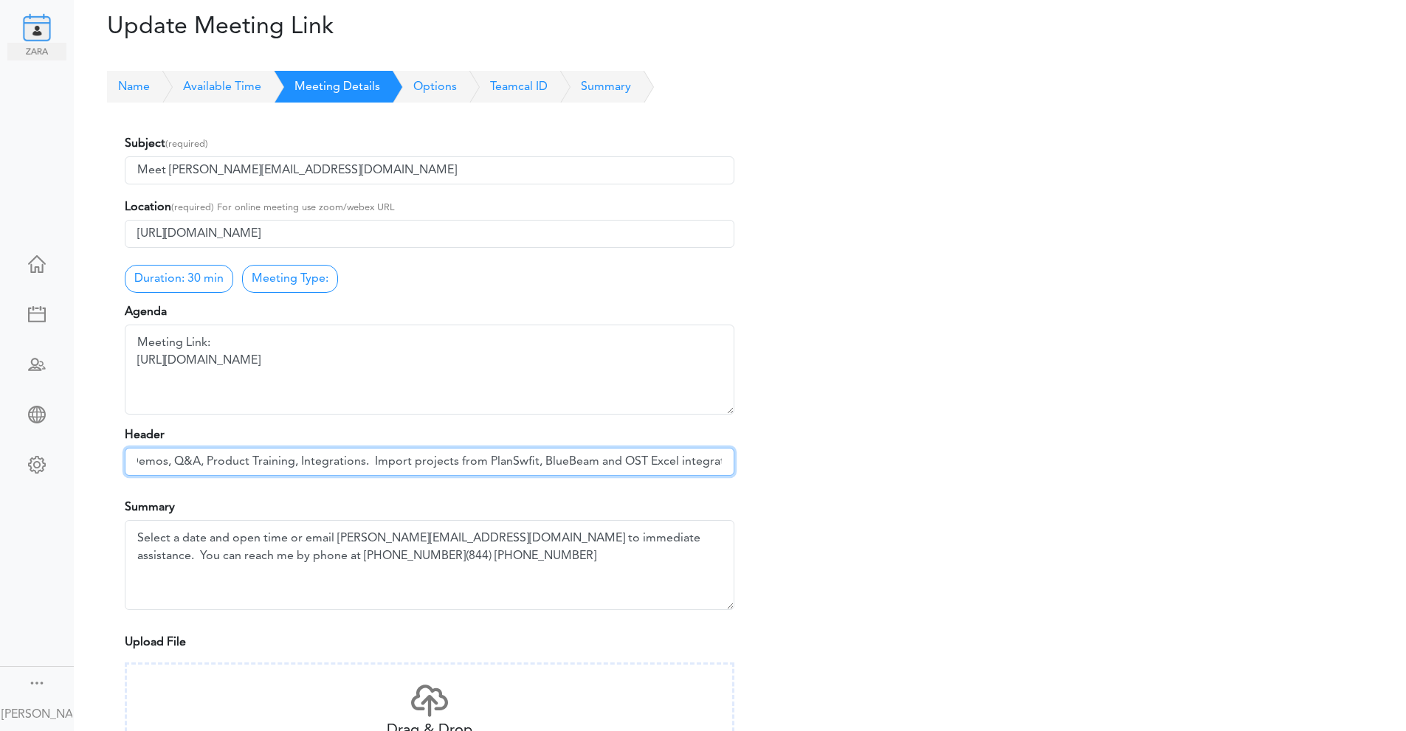
scroll to position [0, 230]
drag, startPoint x: 134, startPoint y: 464, endPoint x: 759, endPoint y: 471, distance: 625.0
click at [759, 471] on div "Subject (required) Meet [PERSON_NAME][EMAIL_ADDRESS][DOMAIN_NAME] Location (req…" at bounding box center [745, 474] width 1263 height 709
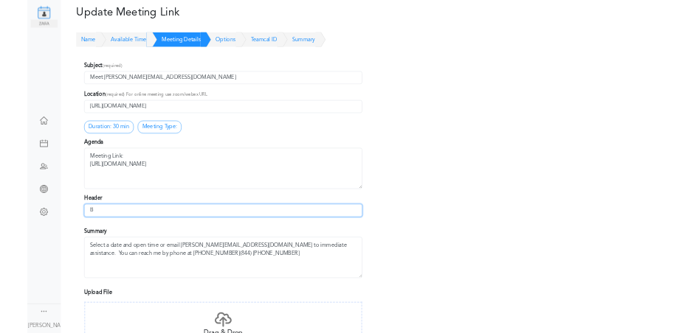
scroll to position [0, 0]
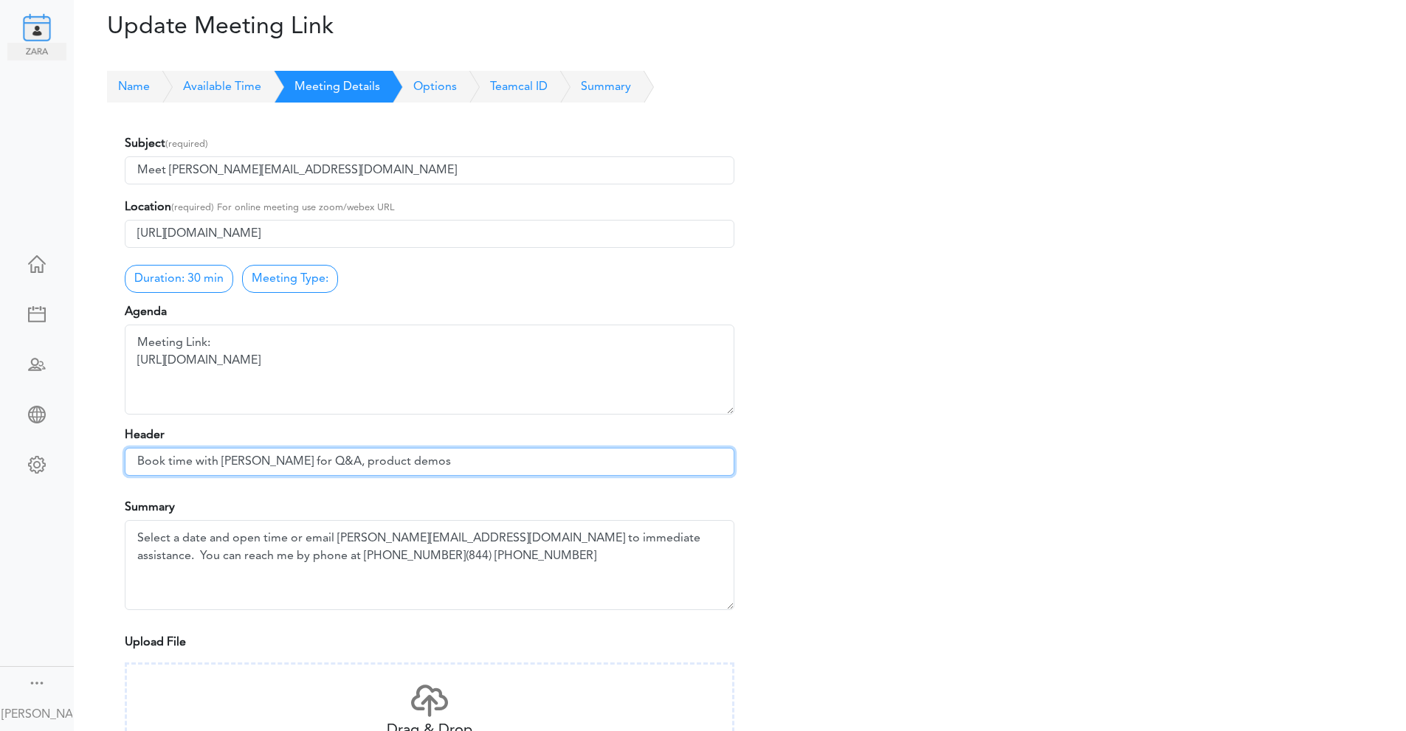
drag, startPoint x: 395, startPoint y: 462, endPoint x: 195, endPoint y: 463, distance: 200.7
click at [195, 463] on input "Book time with [PERSON_NAME] for Q&A, product demos" at bounding box center [429, 462] width 609 height 28
type input "Book time with a"
